Goal: Information Seeking & Learning: Check status

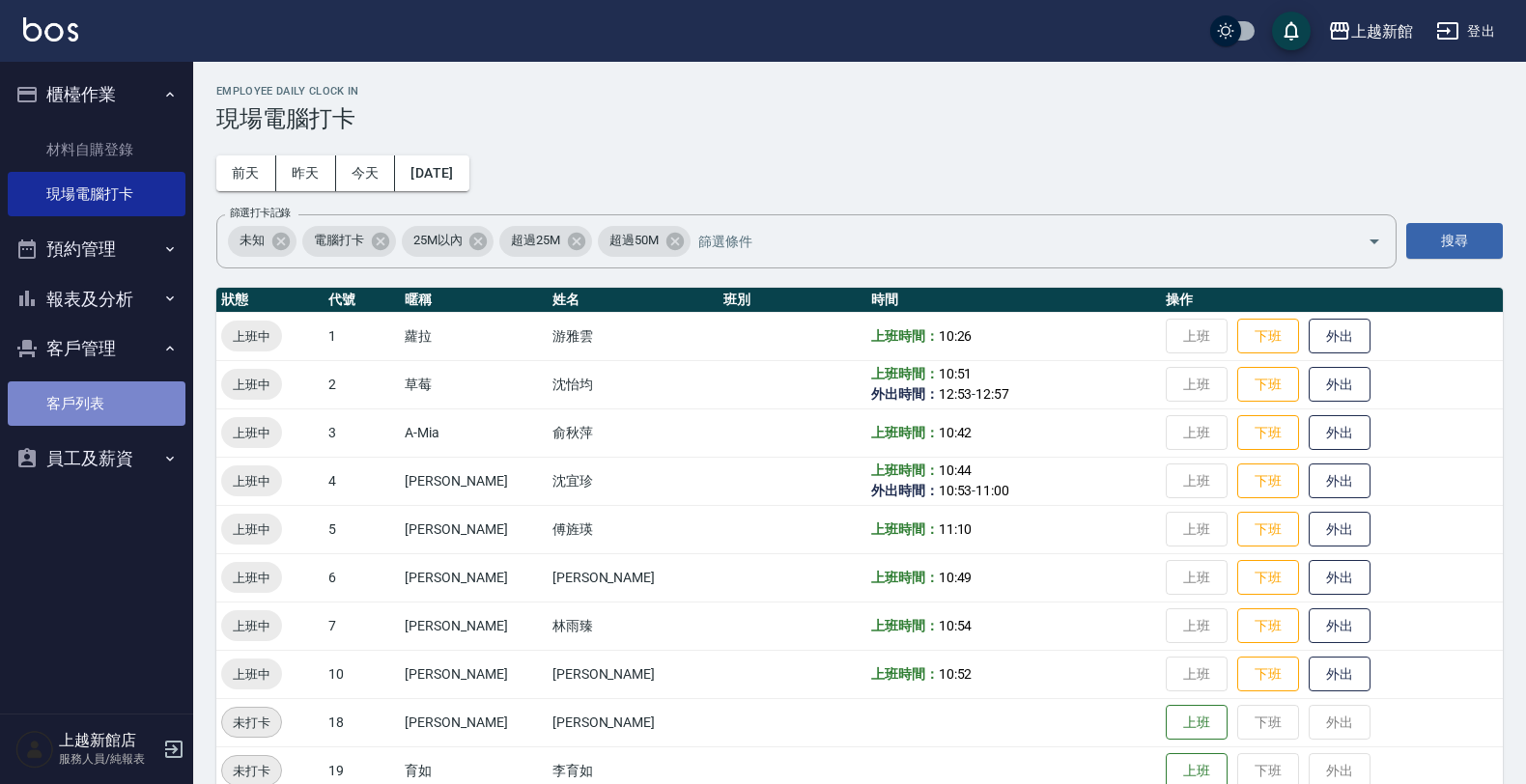
click at [93, 399] on link "客戶列表" at bounding box center [97, 403] width 178 height 45
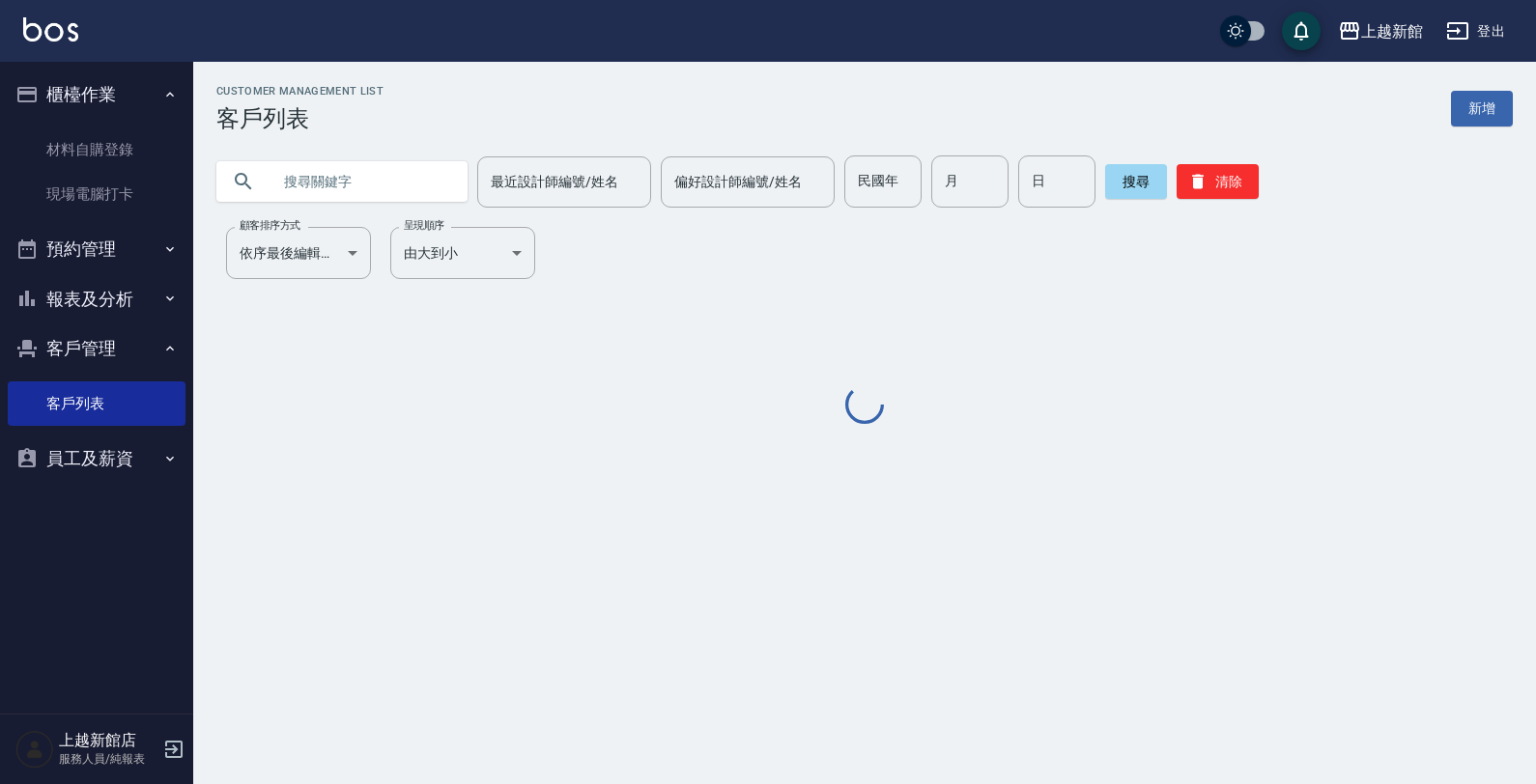
click at [323, 176] on input "text" at bounding box center [361, 182] width 182 height 52
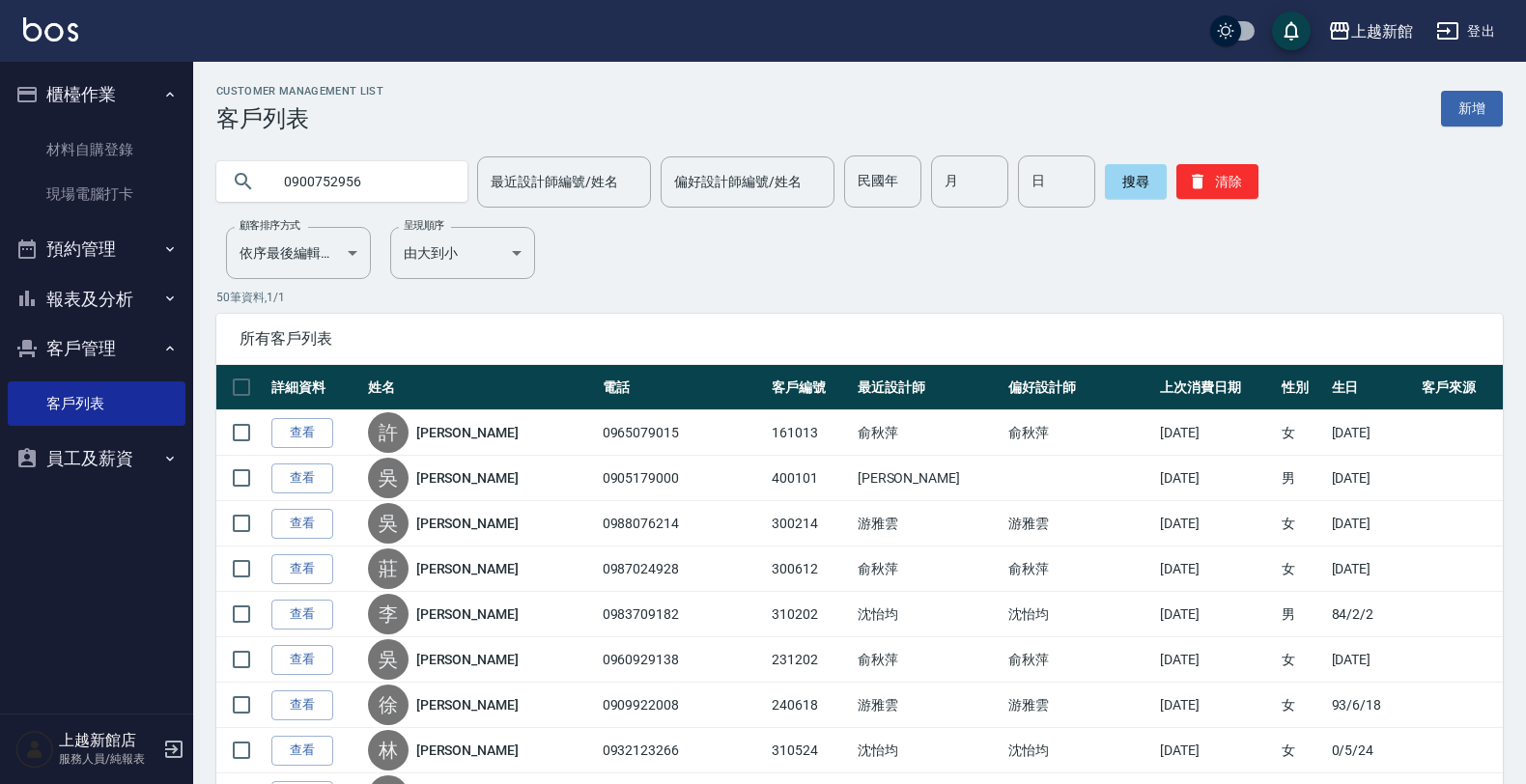
type input "0900752956"
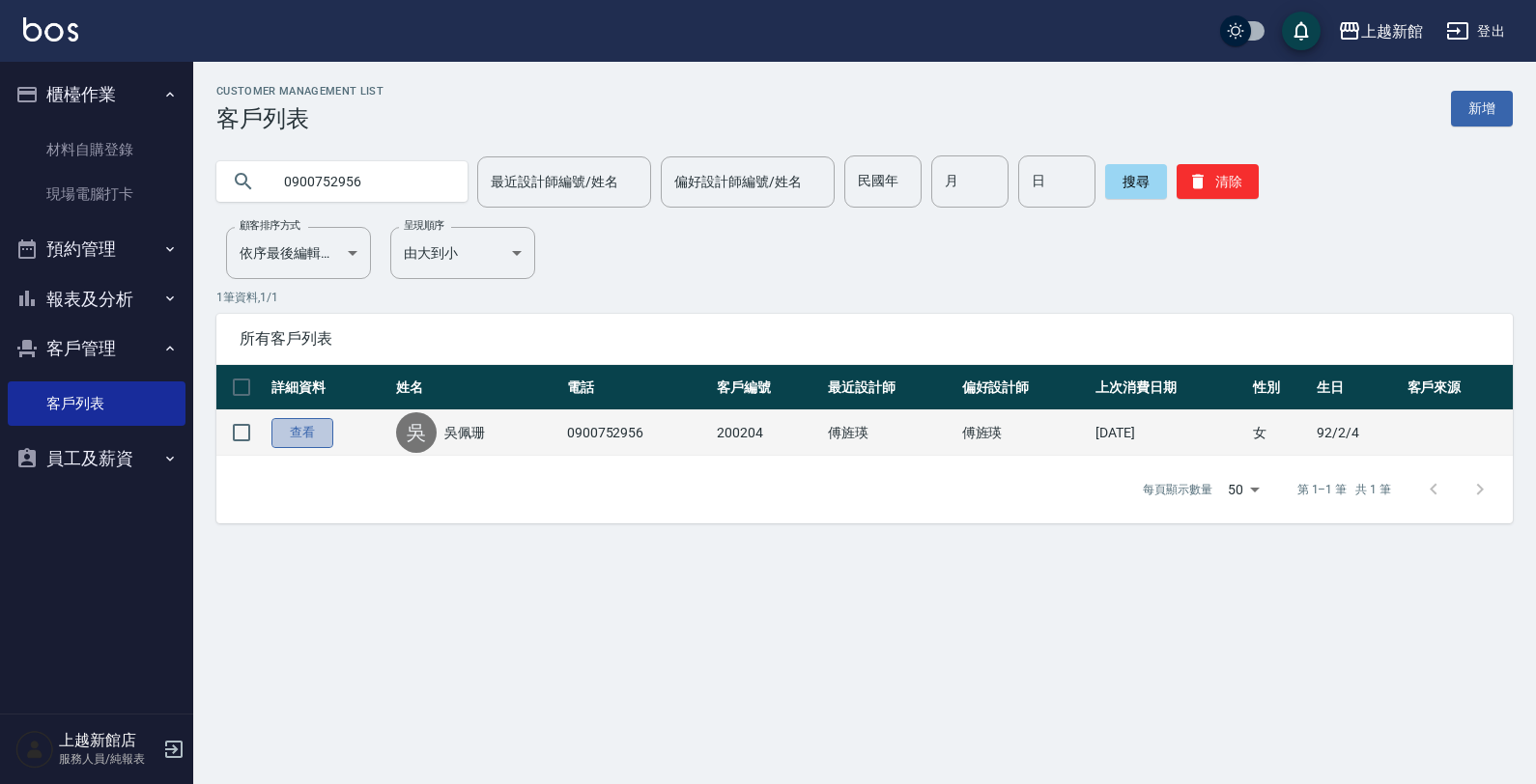
click at [306, 432] on link "查看" at bounding box center [302, 433] width 62 height 30
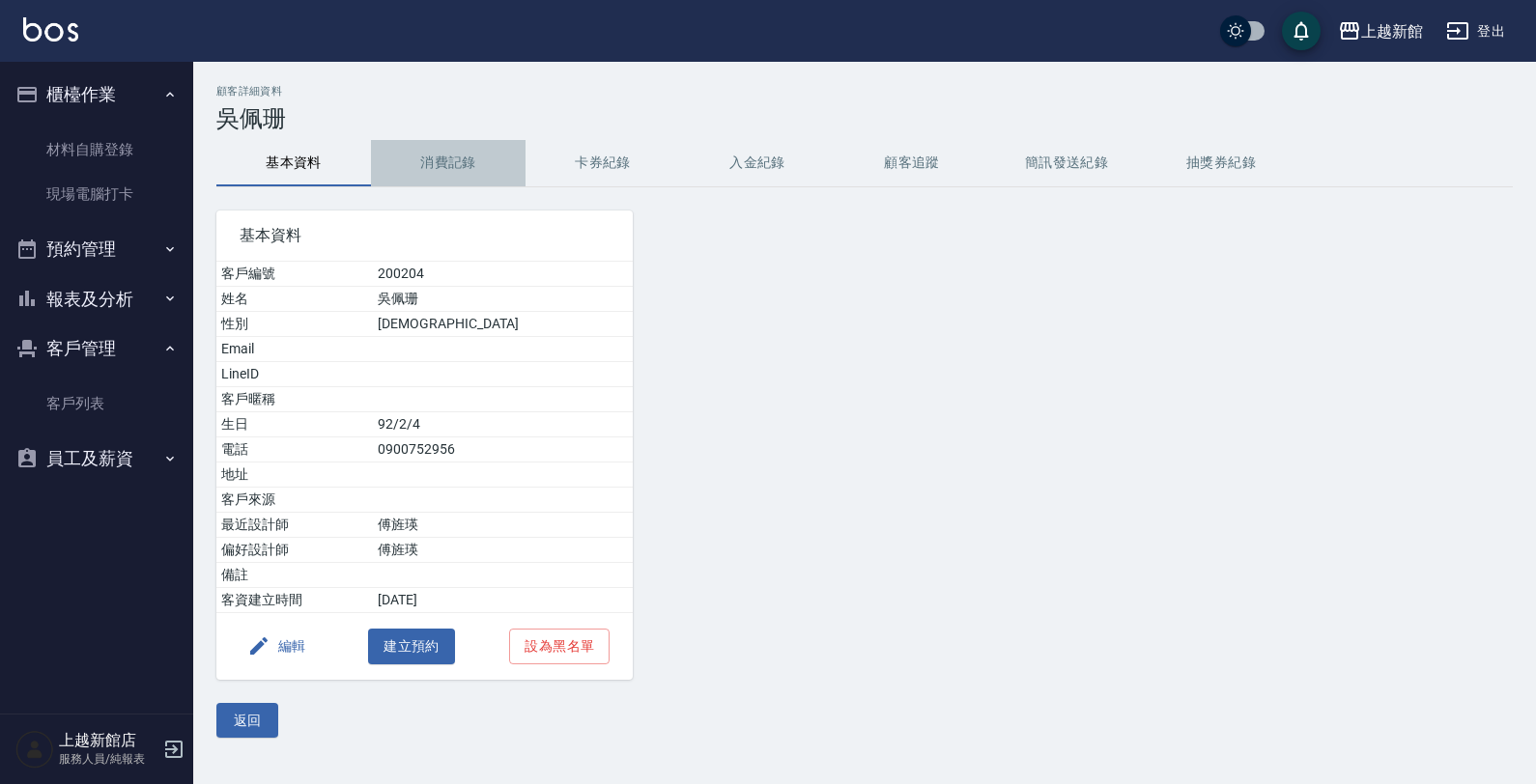
click at [431, 163] on button "消費記錄" at bounding box center [448, 163] width 155 height 46
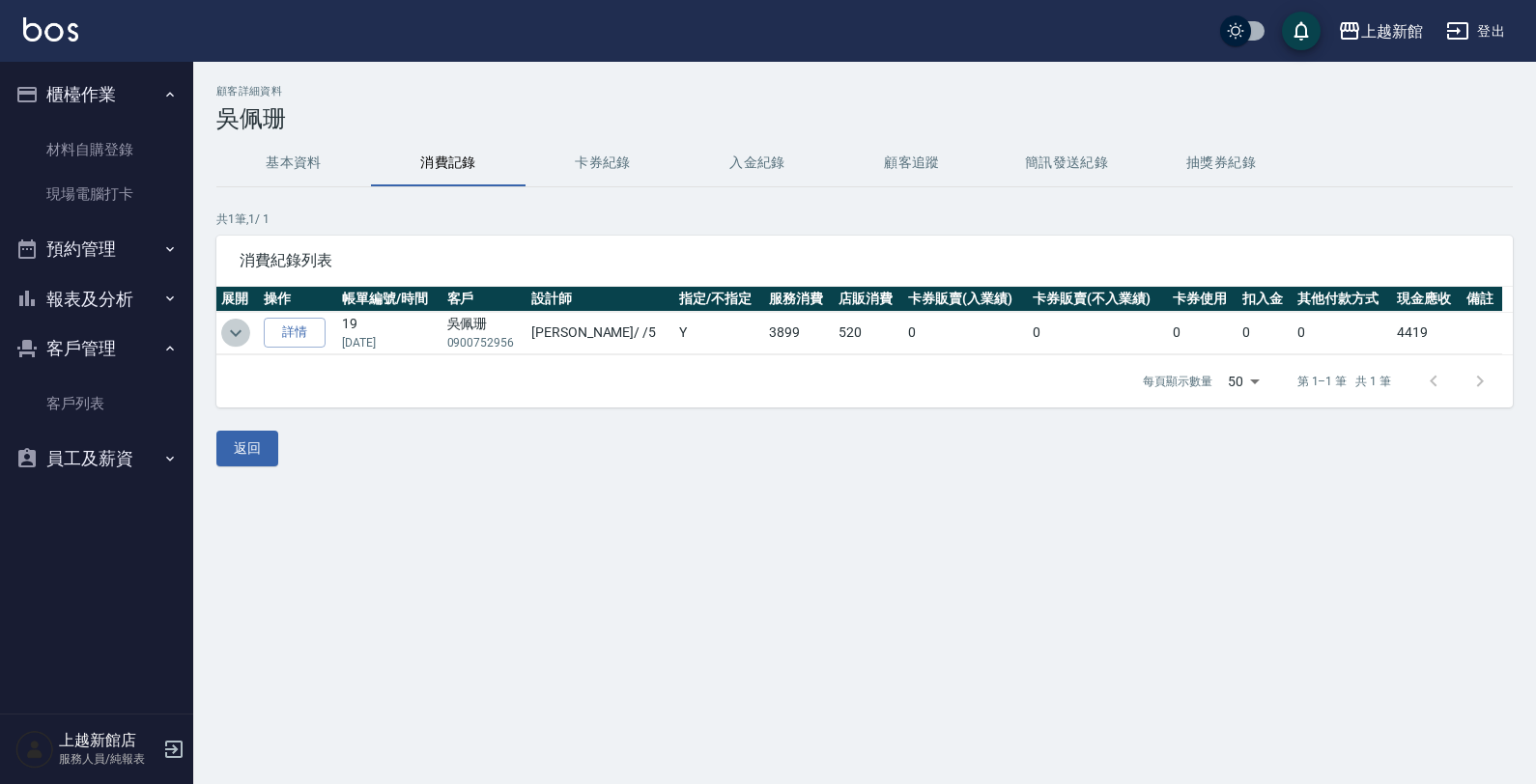
drag, startPoint x: 238, startPoint y: 333, endPoint x: 362, endPoint y: 340, distance: 124.2
click at [239, 333] on icon "expand row" at bounding box center [236, 332] width 12 height 7
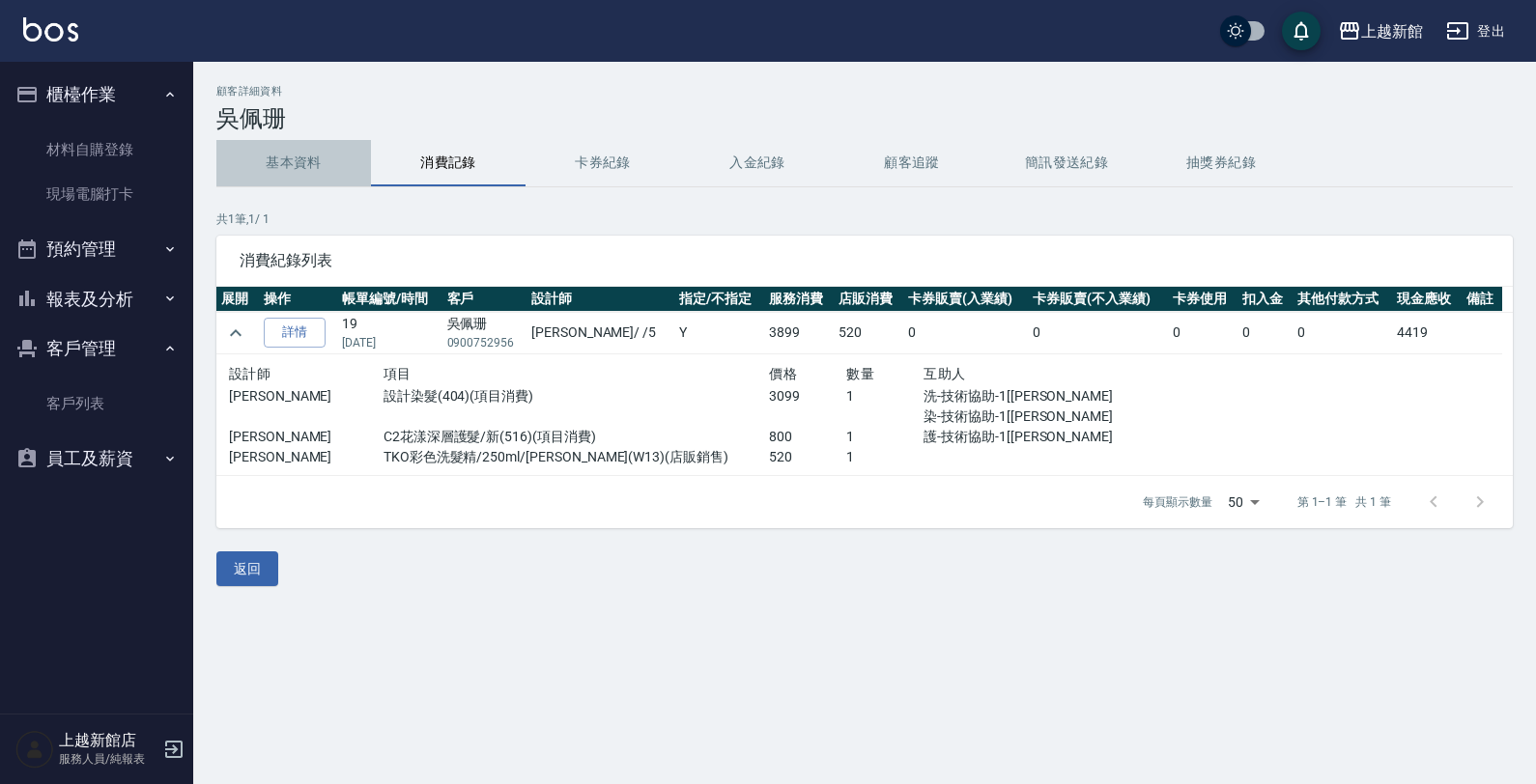
click at [328, 157] on button "基本資料" at bounding box center [293, 163] width 155 height 46
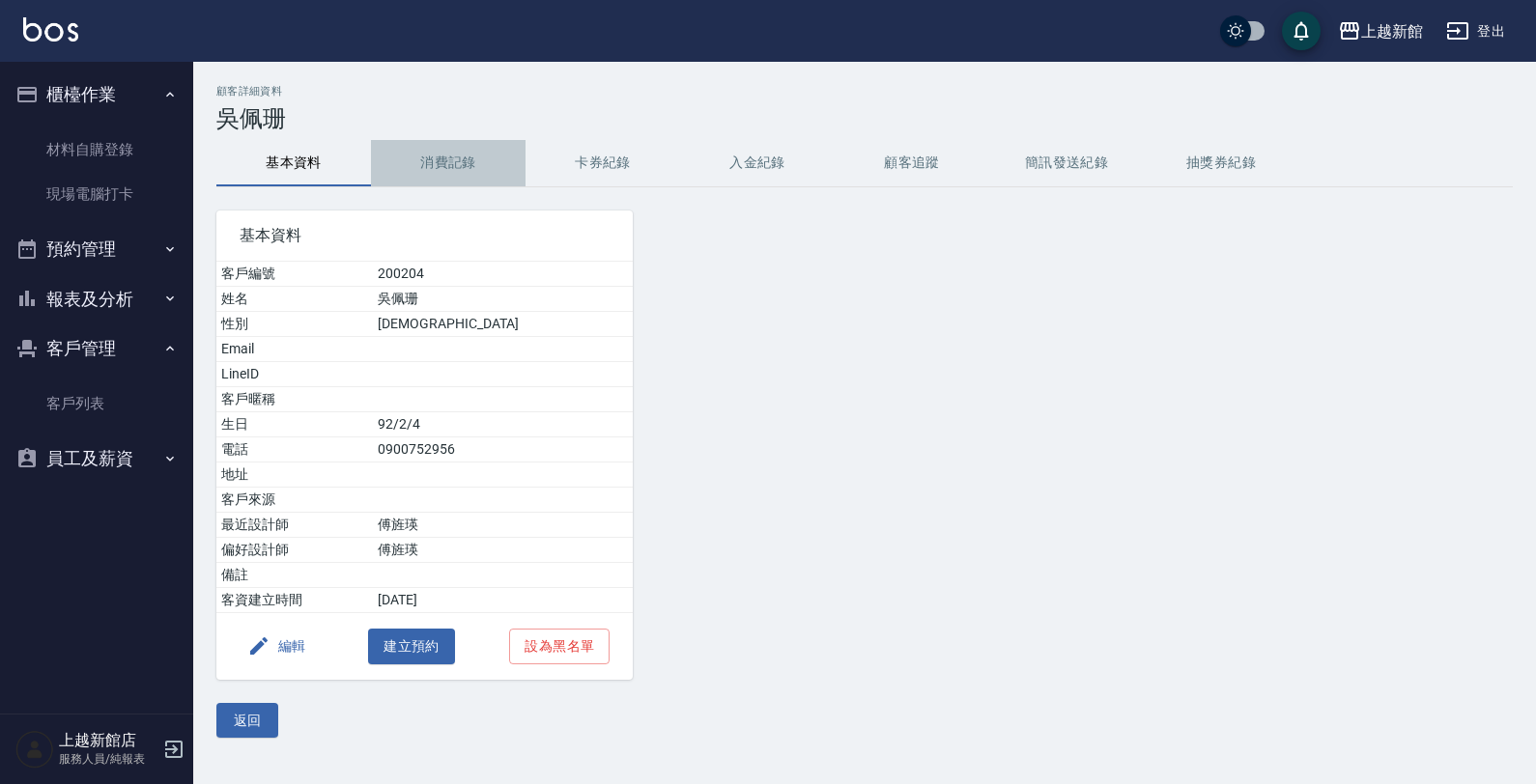
click at [464, 176] on button "消費記錄" at bounding box center [448, 163] width 155 height 46
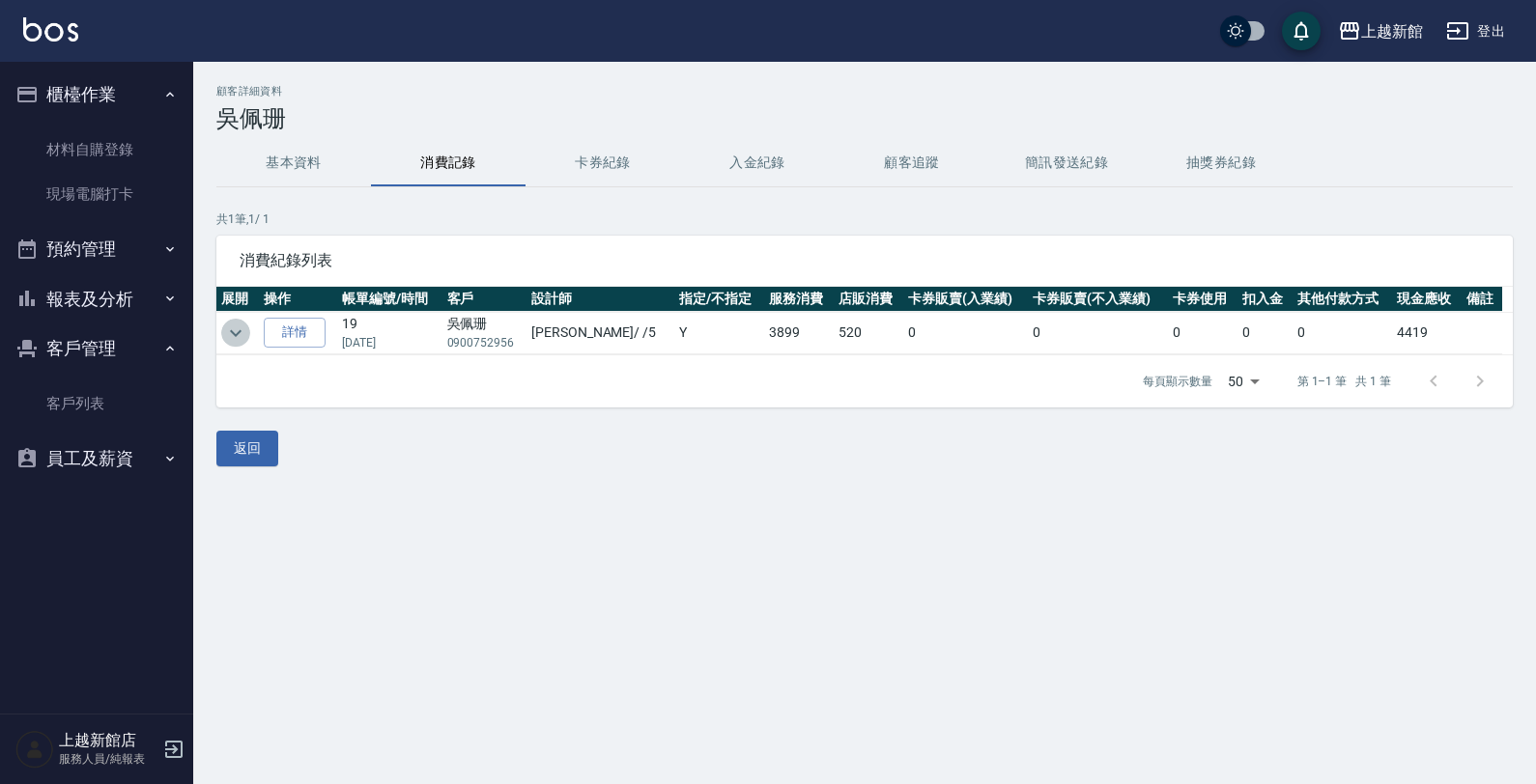
click at [243, 334] on icon "expand row" at bounding box center [236, 332] width 23 height 23
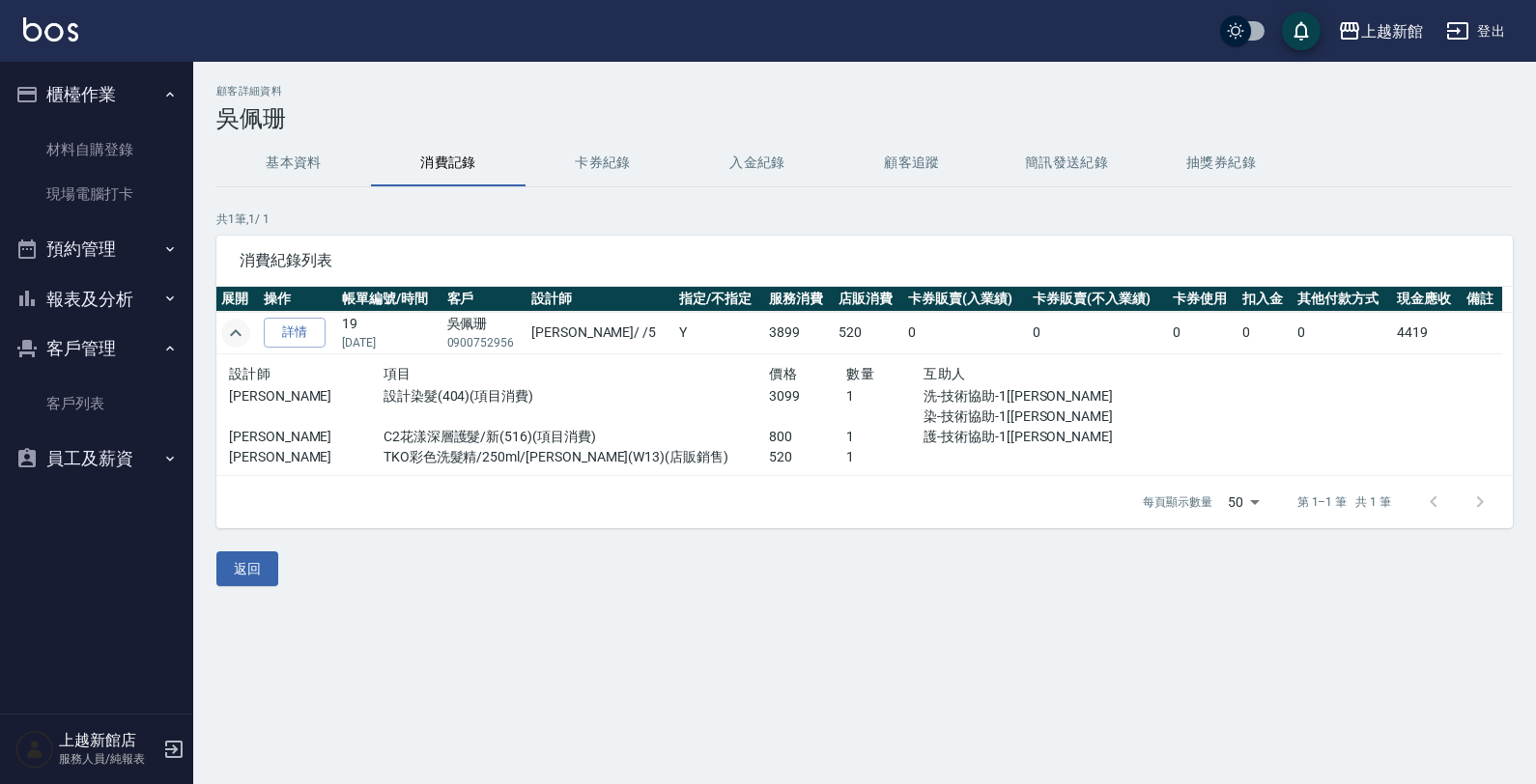
drag, startPoint x: 286, startPoint y: 224, endPoint x: 291, endPoint y: 191, distance: 33.4
click at [290, 210] on p "共 1 筆, 1 / 1" at bounding box center [864, 218] width 1296 height 17
click at [291, 182] on button "基本資料" at bounding box center [293, 163] width 155 height 46
